Goal: Transaction & Acquisition: Purchase product/service

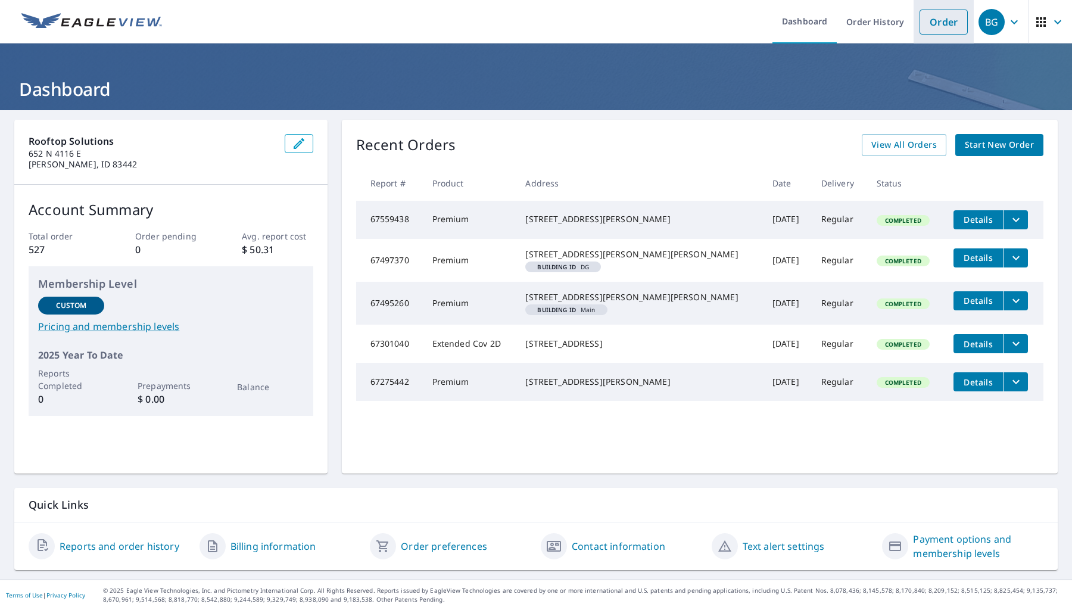
click at [940, 27] on link "Order" at bounding box center [944, 22] width 48 height 25
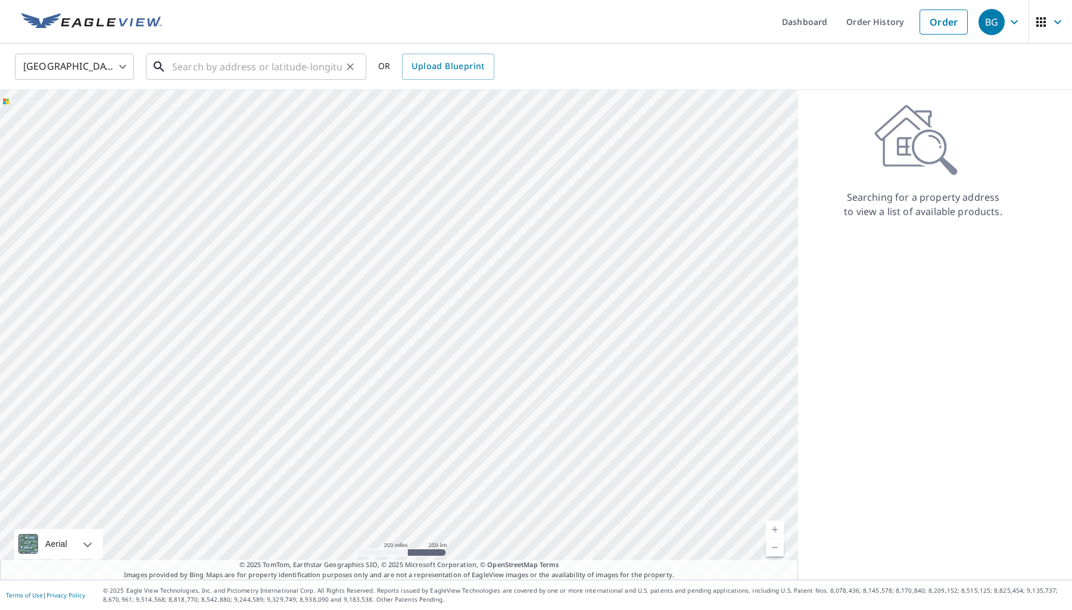
click at [191, 60] on input "text" at bounding box center [257, 66] width 170 height 33
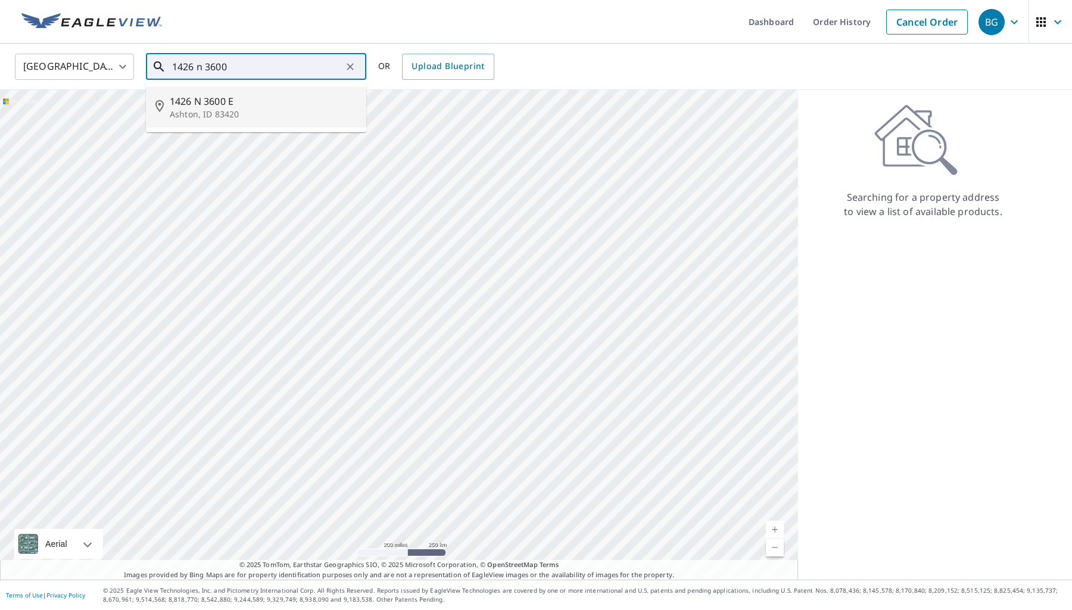
click at [219, 91] on li "[STREET_ADDRESS]" at bounding box center [256, 107] width 220 height 41
type input "[STREET_ADDRESS]"
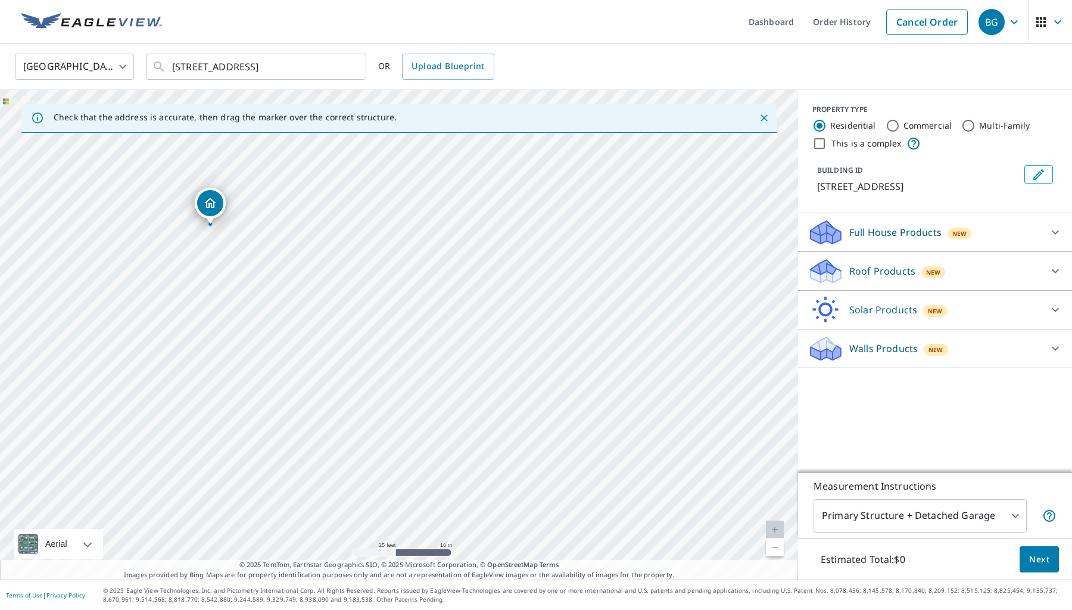
drag, startPoint x: 234, startPoint y: 316, endPoint x: 402, endPoint y: 344, distance: 171.0
click at [402, 344] on div "1426 N 3600 E Ashton, ID 83420" at bounding box center [399, 335] width 798 height 490
drag, startPoint x: 207, startPoint y: 203, endPoint x: 443, endPoint y: 369, distance: 288.6
drag, startPoint x: 337, startPoint y: 288, endPoint x: 457, endPoint y: 410, distance: 171.5
click at [457, 410] on div "3602 E 1425 N Ashton, ID 83420" at bounding box center [399, 335] width 798 height 490
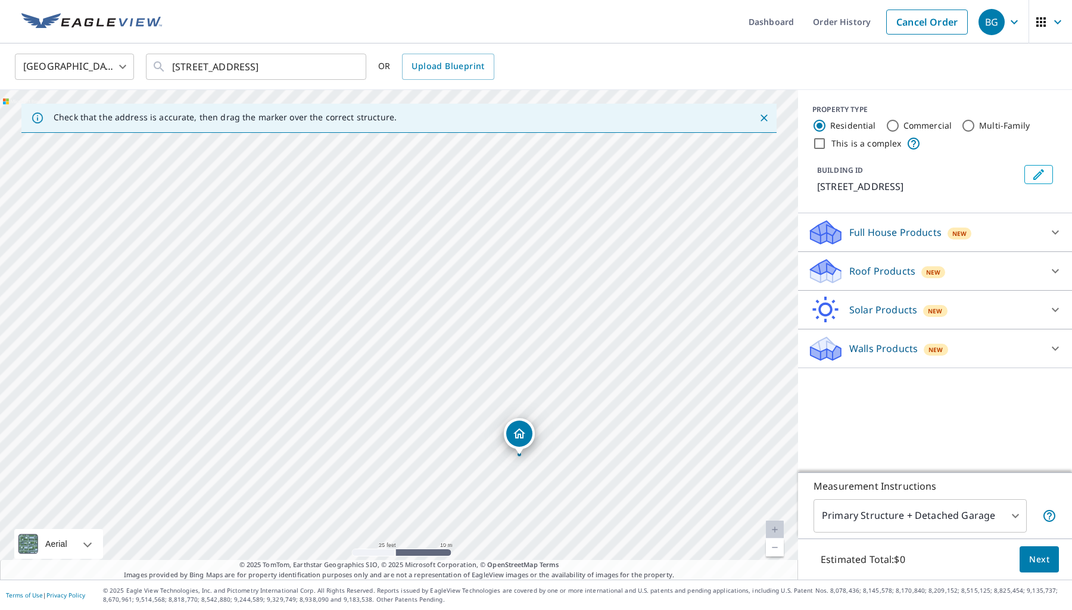
click at [856, 514] on body "BG BG Dashboard Order History Cancel Order BG United States US ​ 1426 N 3600 E …" at bounding box center [536, 305] width 1072 height 610
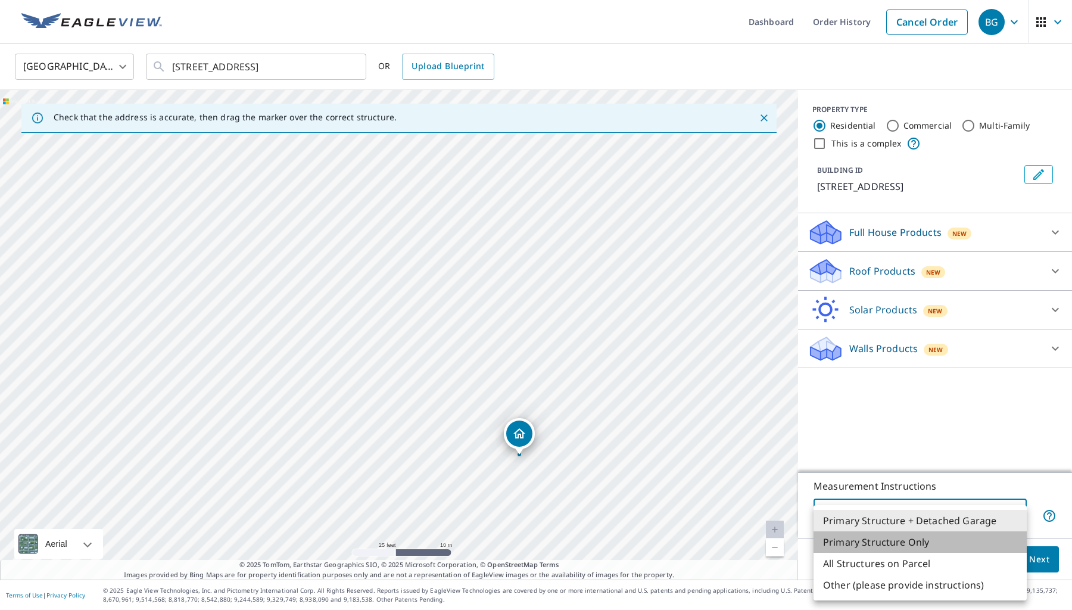
click at [874, 542] on li "Primary Structure Only" at bounding box center [920, 541] width 213 height 21
type input "2"
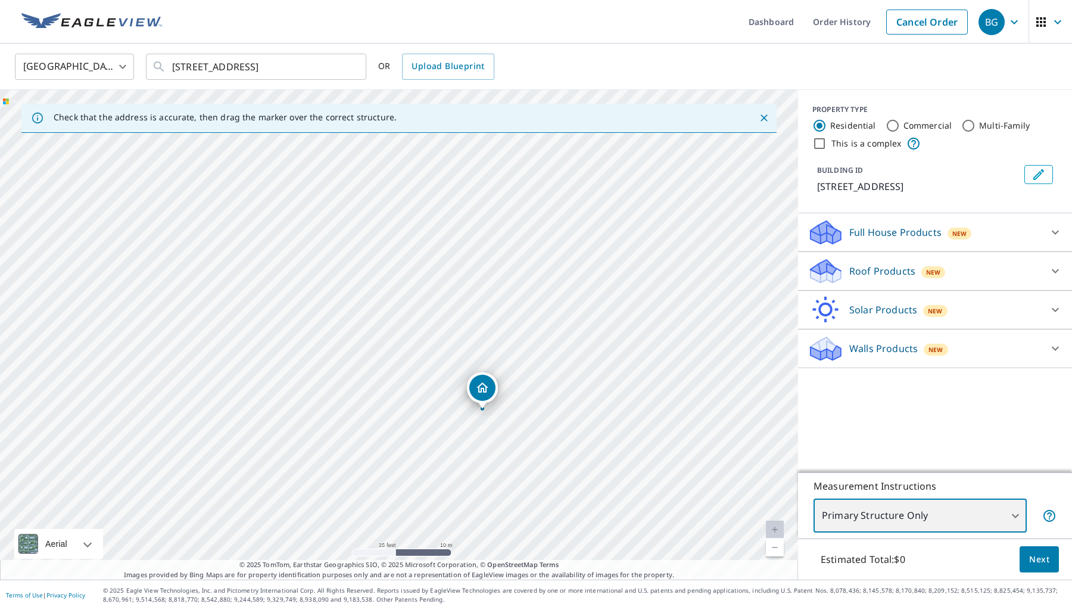
drag, startPoint x: 531, startPoint y: 337, endPoint x: 614, endPoint y: 413, distance: 113.0
click at [614, 413] on div "3602 E 1425 N Ashton, ID 83420" at bounding box center [399, 335] width 798 height 490
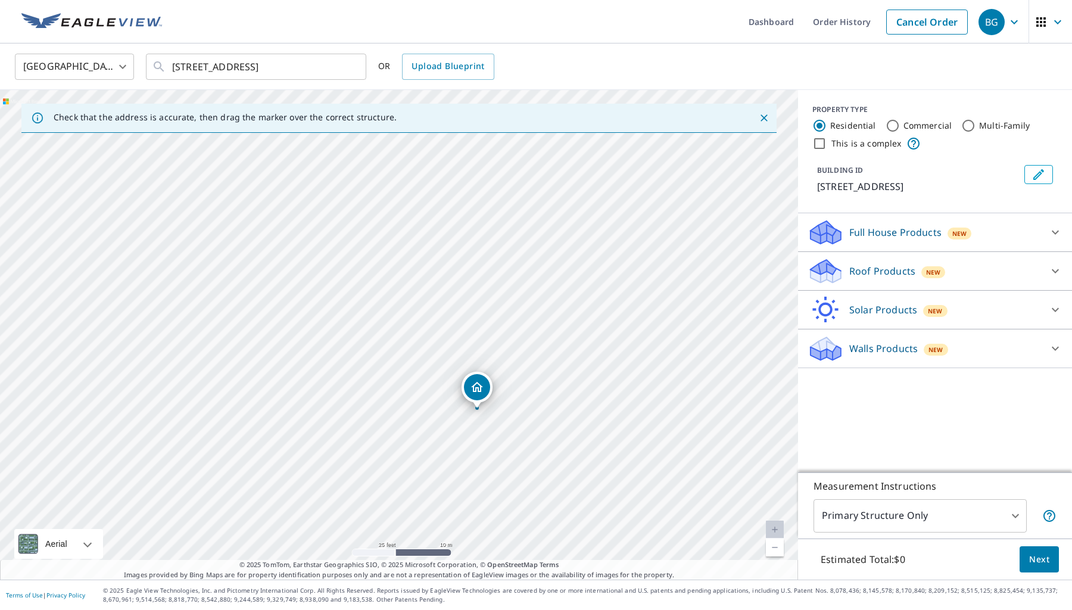
drag, startPoint x: 478, startPoint y: 392, endPoint x: 488, endPoint y: 389, distance: 10.6
drag, startPoint x: 561, startPoint y: 381, endPoint x: 598, endPoint y: 432, distance: 63.5
click at [597, 433] on div "3602 E 1425 N Ashton, ID 83420" at bounding box center [399, 335] width 798 height 490
click at [1038, 232] on div "Full House Products New" at bounding box center [925, 233] width 234 height 28
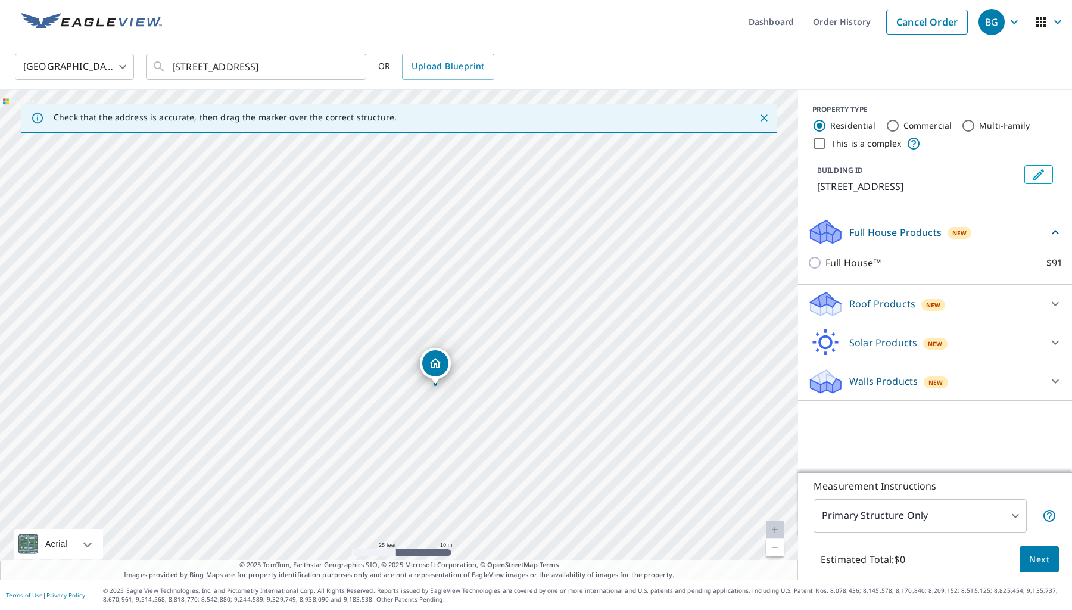
click at [993, 309] on div "Roof Products New" at bounding box center [925, 304] width 234 height 28
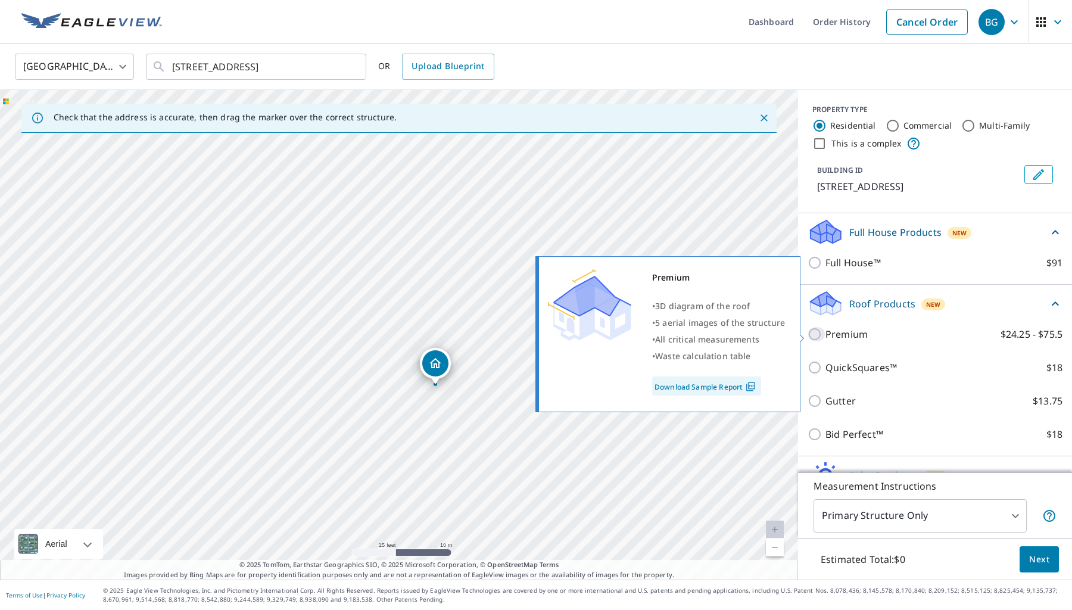
click at [819, 335] on input "Premium $24.25 - $75.5" at bounding box center [817, 334] width 18 height 14
checkbox input "true"
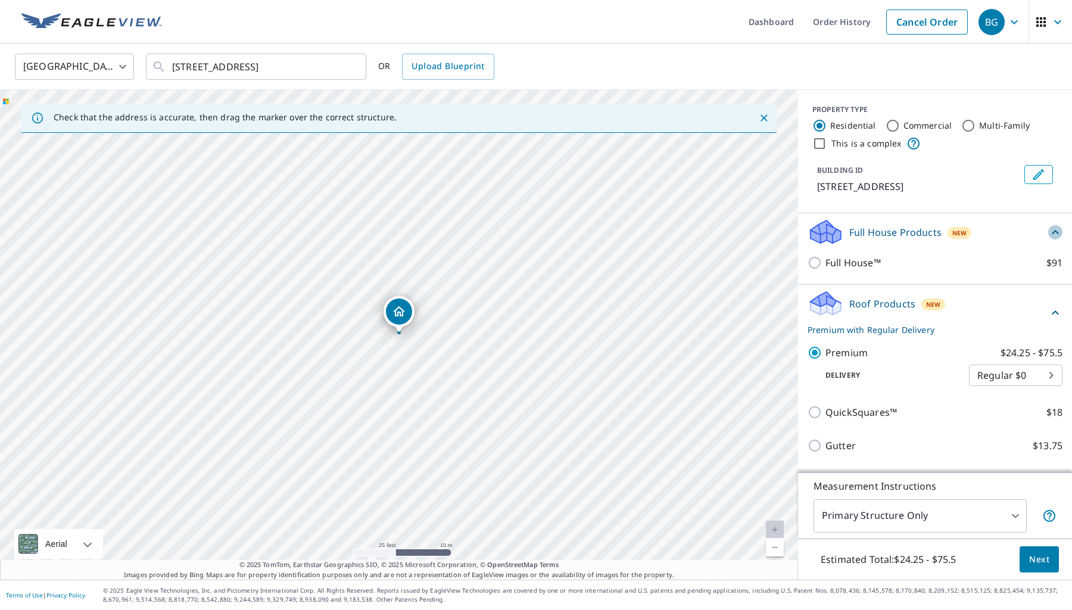
click at [1055, 231] on icon at bounding box center [1055, 232] width 7 height 4
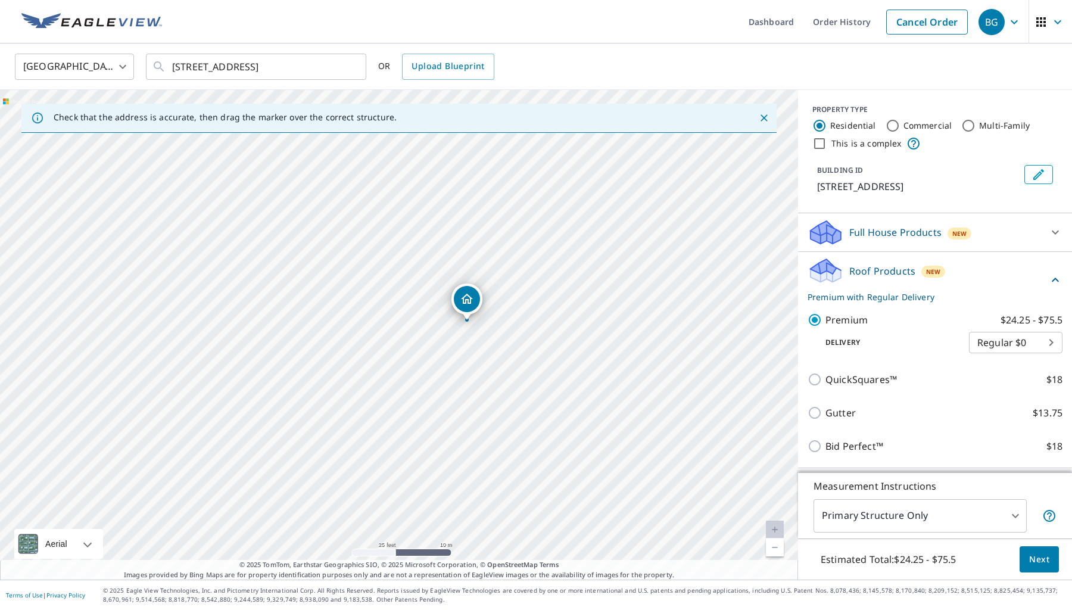
drag, startPoint x: 468, startPoint y: 336, endPoint x: 533, endPoint y: 316, distance: 67.3
click at [533, 316] on div "3602 E 1425 N Ashton, ID 83420" at bounding box center [399, 335] width 798 height 490
click at [1031, 564] on span "Next" at bounding box center [1040, 559] width 20 height 15
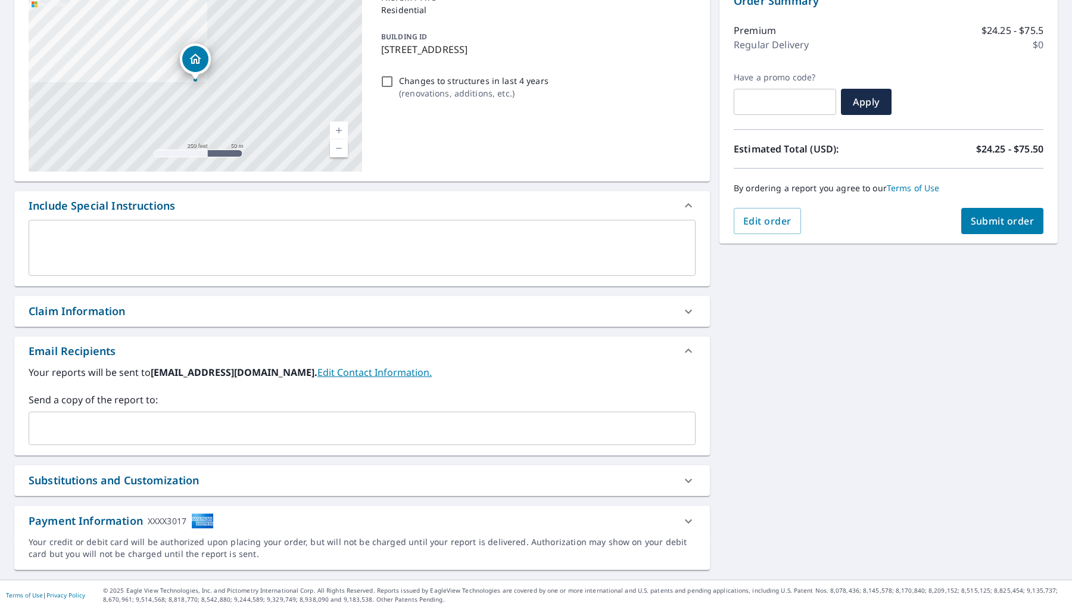
click at [102, 475] on div "Substitutions and Customization" at bounding box center [114, 480] width 171 height 16
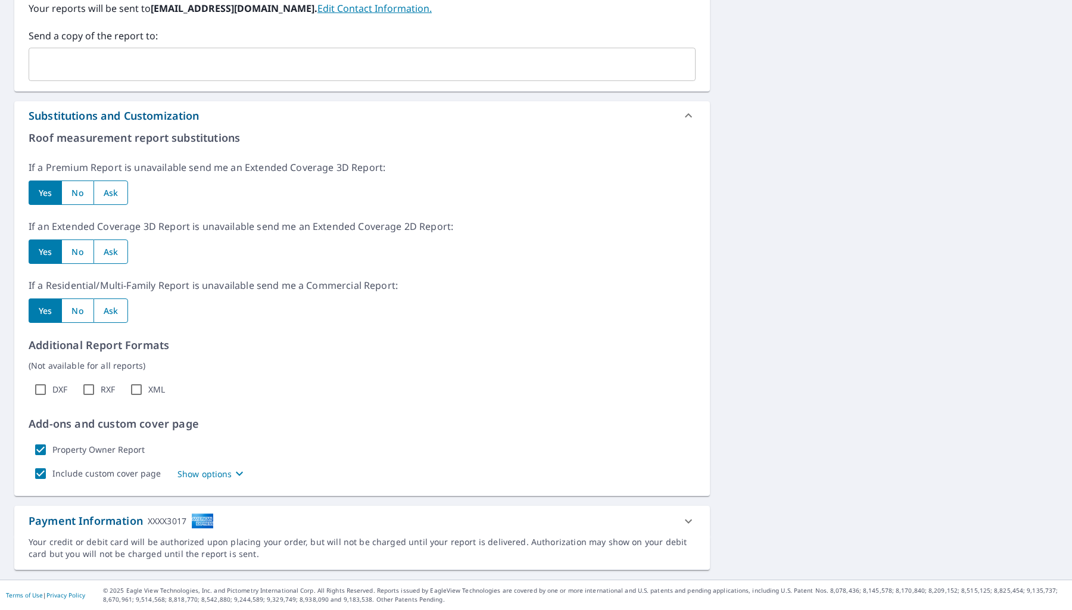
scroll to position [500, 0]
click at [45, 475] on input "Include custom cover page" at bounding box center [41, 474] width 24 height 24
checkbox input "false"
click at [41, 450] on input "Property Owner Report" at bounding box center [41, 450] width 24 height 24
checkbox input "false"
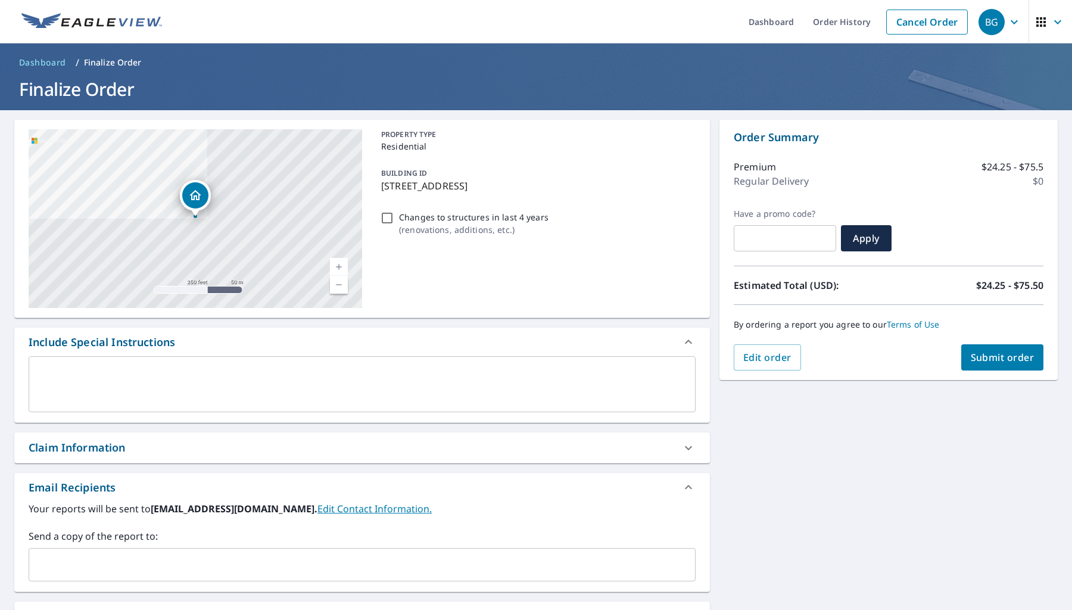
scroll to position [0, 0]
click at [988, 360] on span "Submit order" at bounding box center [1003, 357] width 64 height 13
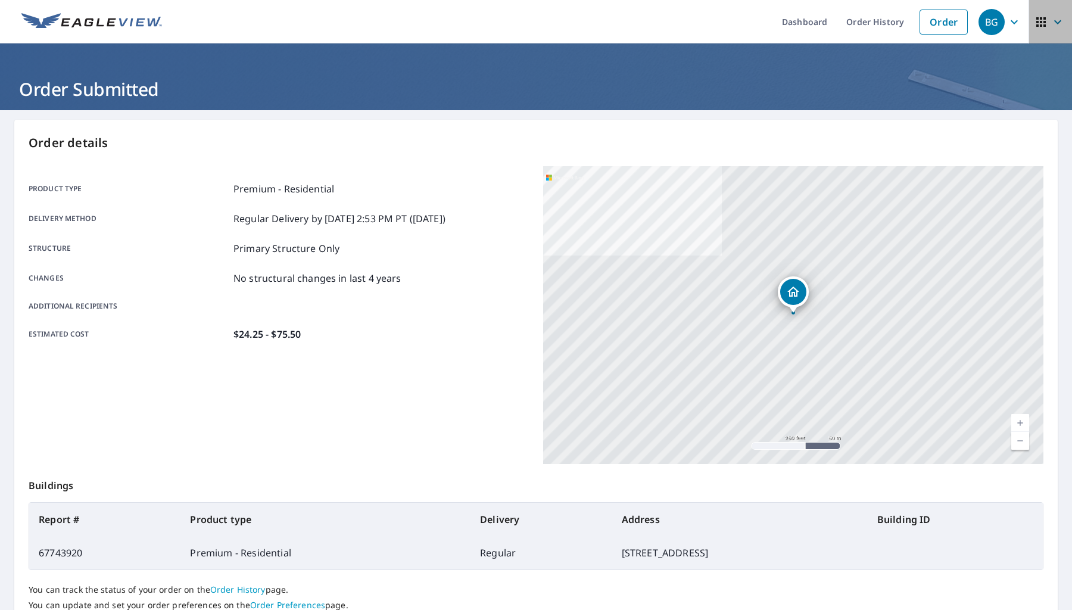
click at [1059, 27] on icon "button" at bounding box center [1058, 22] width 14 height 14
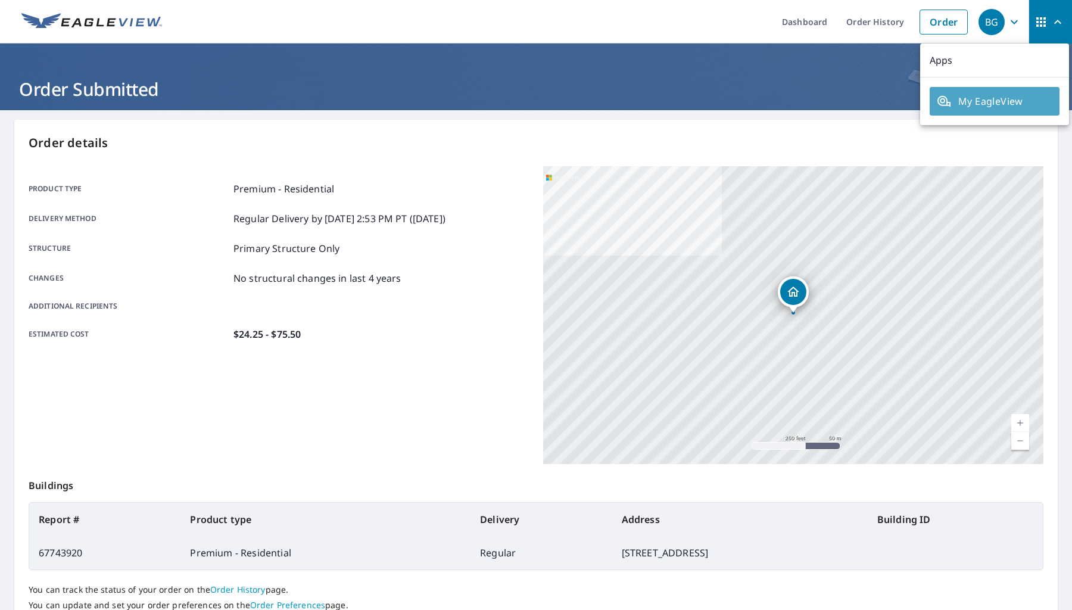
click at [1009, 94] on link "My EagleView" at bounding box center [995, 101] width 130 height 29
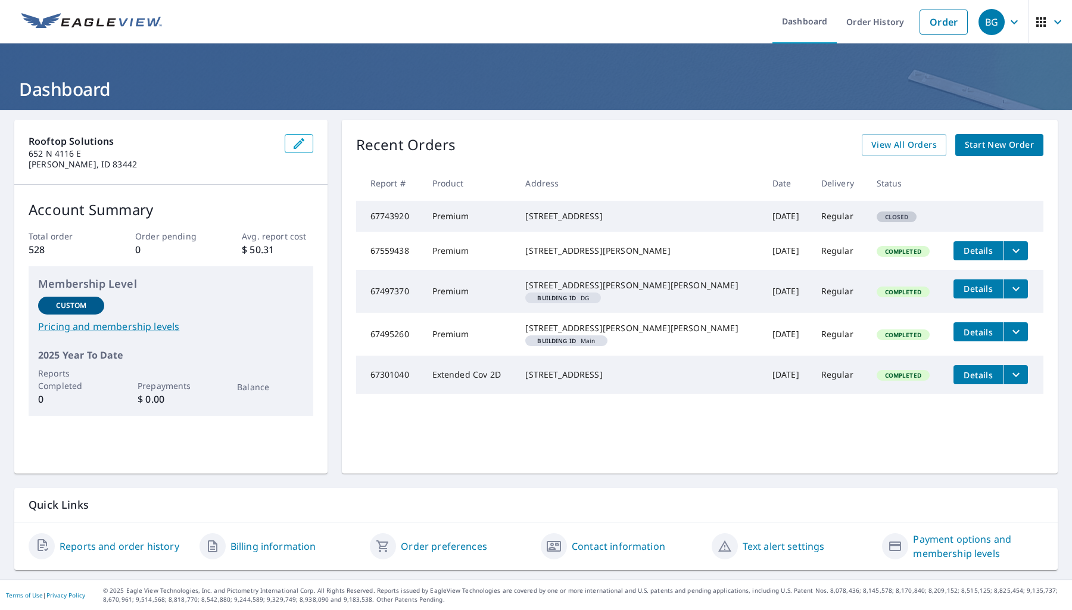
drag, startPoint x: 443, startPoint y: 438, endPoint x: 419, endPoint y: 437, distance: 23.9
click at [443, 394] on td "Extended Cov 2D" at bounding box center [470, 375] width 94 height 38
click at [627, 481] on div "Rooftop Solutions [STREET_ADDRESS][PERSON_NAME] Account Summary Total order 528…" at bounding box center [536, 344] width 1072 height 469
click at [677, 488] on div "Rooftop Solutions [STREET_ADDRESS][PERSON_NAME] Account Summary Total order 528…" at bounding box center [536, 344] width 1072 height 469
click at [651, 483] on div "Rooftop Solutions [STREET_ADDRESS][PERSON_NAME] Account Summary Total order 528…" at bounding box center [536, 344] width 1072 height 469
